Goal: Check status: Check status

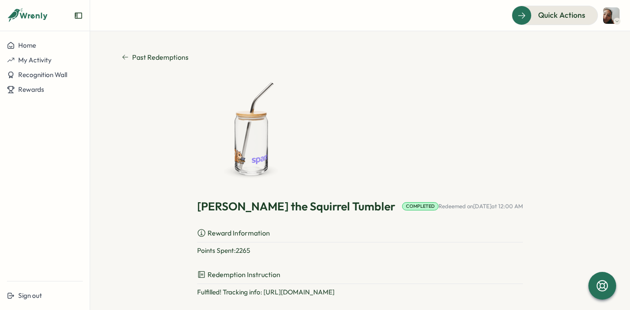
click at [124, 57] on icon at bounding box center [125, 57] width 7 height 7
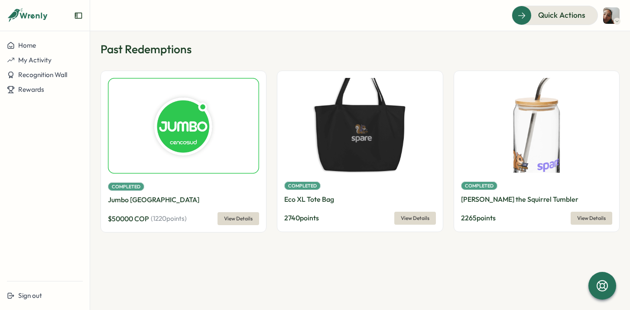
click at [331, 183] on div "Completed" at bounding box center [359, 185] width 151 height 11
click at [403, 215] on span "View Details" at bounding box center [415, 218] width 29 height 12
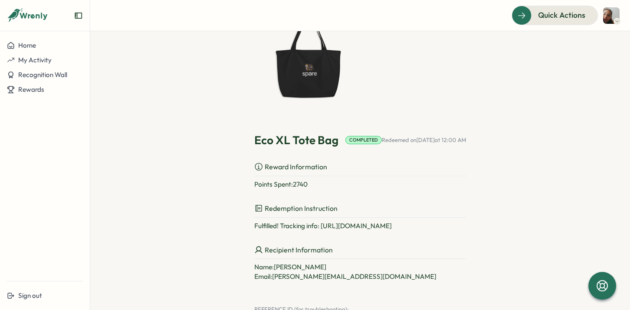
scroll to position [77, 0]
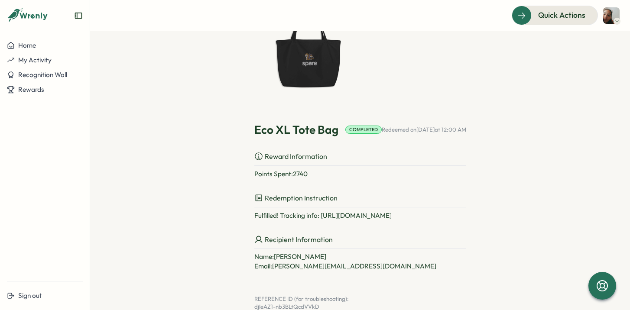
drag, startPoint x: 478, startPoint y: 212, endPoint x: 308, endPoint y: 219, distance: 170.0
click at [308, 219] on div "Past Redemptions Eco XL Tote Bag Completed Redeemed on [DATE] 12:00 AM Reward I…" at bounding box center [360, 143] width 477 height 336
